Goal: Obtain resource: Obtain resource

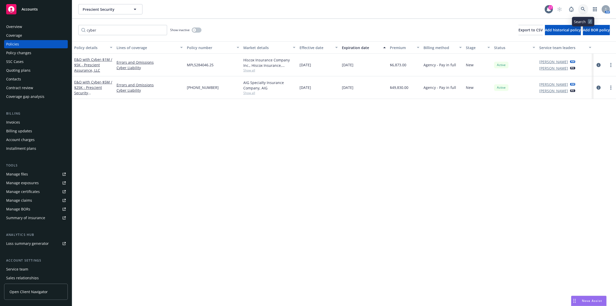
click at [582, 11] on icon at bounding box center [583, 9] width 5 height 5
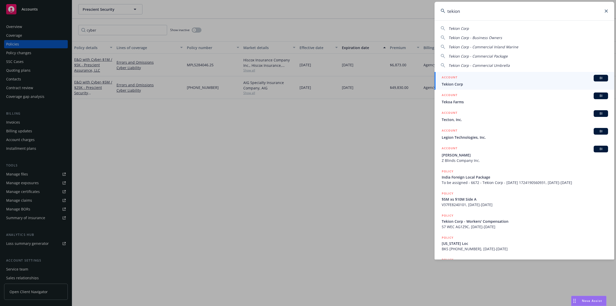
type input "tekion"
click at [497, 84] on span "Tekion Corp" at bounding box center [525, 83] width 166 height 5
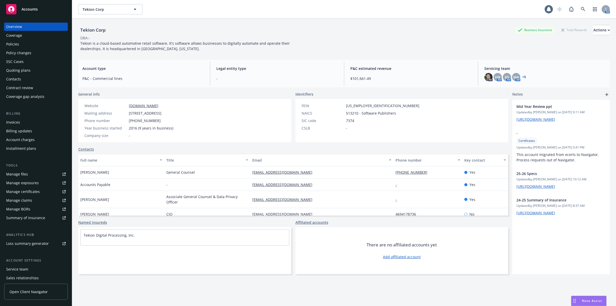
click at [20, 46] on div "Policies" at bounding box center [36, 44] width 60 height 8
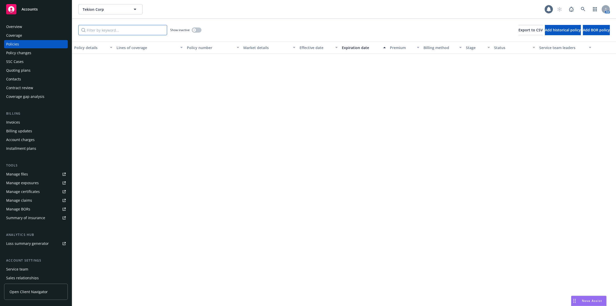
click at [94, 31] on input "Filter by keyword..." at bounding box center [122, 30] width 89 height 10
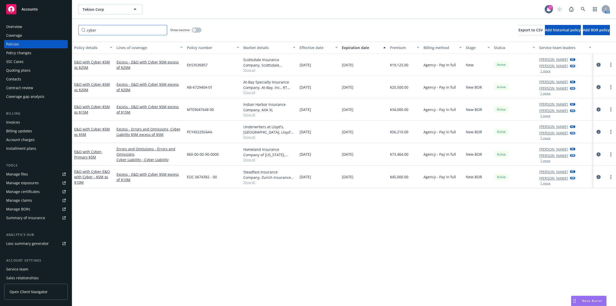
type input "cyber"
click at [220, 234] on div "Policy details Lines of coverage Policy number Market details Effective date Ex…" at bounding box center [344, 173] width 544 height 264
click at [105, 63] on span "- $5M xs $25M" at bounding box center [92, 65] width 36 height 10
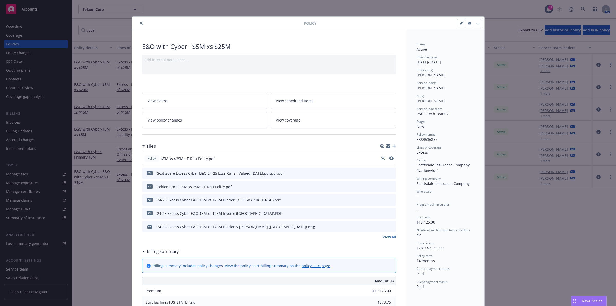
click at [377, 158] on div "Policy $5M xs $25M - E-Risk Policy.pdf" at bounding box center [269, 158] width 254 height 14
click at [379, 158] on div "Policy $5M xs $25M - E-Risk Policy.pdf" at bounding box center [269, 158] width 254 height 14
click at [381, 158] on icon "download file" at bounding box center [382, 157] width 3 height 3
click at [140, 24] on icon "close" at bounding box center [141, 23] width 3 height 3
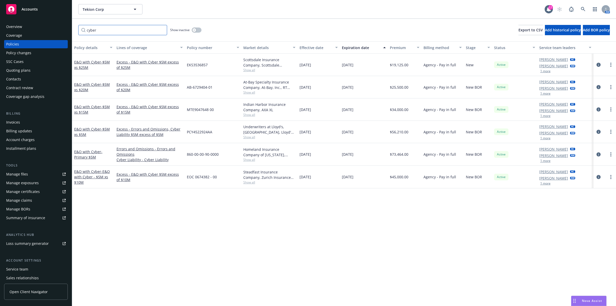
click at [146, 29] on input "cyber" at bounding box center [122, 30] width 89 height 10
click at [403, 51] on button "Premium" at bounding box center [405, 47] width 34 height 12
click at [403, 49] on div "Premium" at bounding box center [402, 47] width 24 height 5
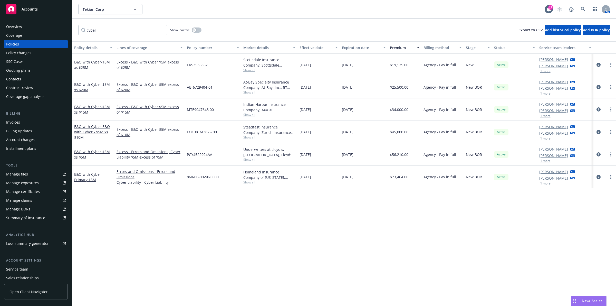
click at [402, 48] on div "Premium" at bounding box center [402, 47] width 24 height 5
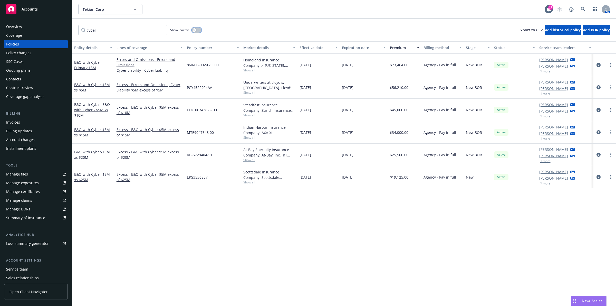
click at [195, 30] on icon "button" at bounding box center [194, 30] width 2 height 2
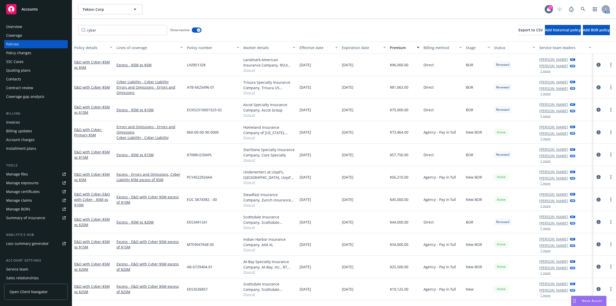
click at [399, 47] on div "Premium" at bounding box center [402, 47] width 24 height 5
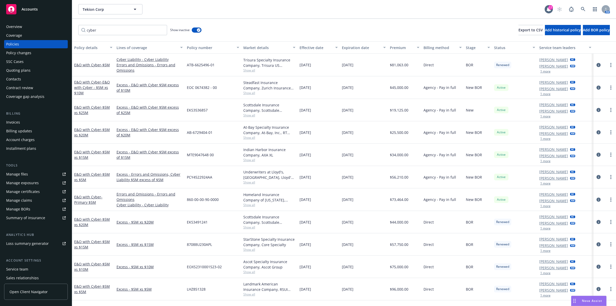
click at [401, 47] on div "Premium" at bounding box center [402, 47] width 24 height 5
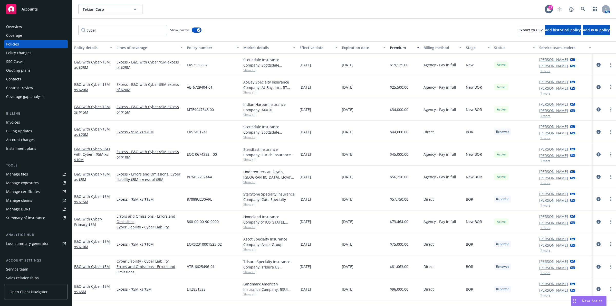
click at [402, 44] on button "Premium" at bounding box center [405, 47] width 34 height 12
click at [402, 45] on div "Premium" at bounding box center [402, 47] width 24 height 5
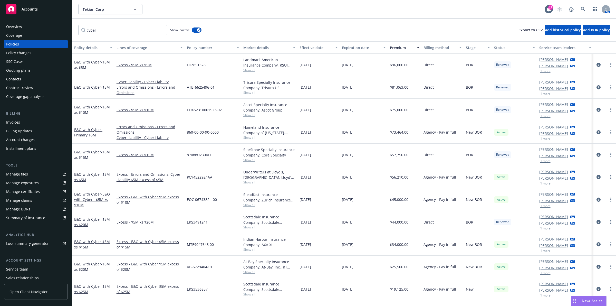
click at [192, 32] on div "Show inactive" at bounding box center [185, 30] width 31 height 10
click at [195, 31] on button "button" at bounding box center [197, 29] width 10 height 5
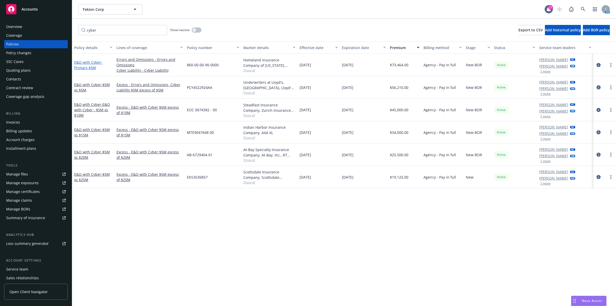
click at [93, 65] on span "- Primary $5M" at bounding box center [88, 65] width 28 height 10
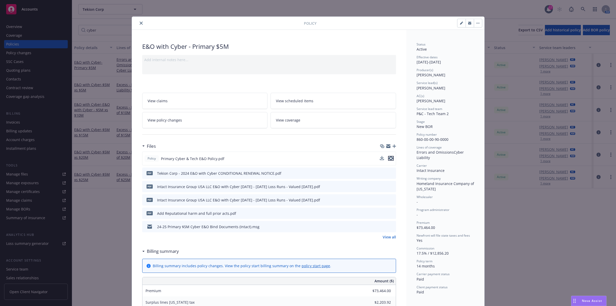
click at [389, 158] on icon "preview file" at bounding box center [391, 158] width 5 height 4
